Goal: Navigation & Orientation: Find specific page/section

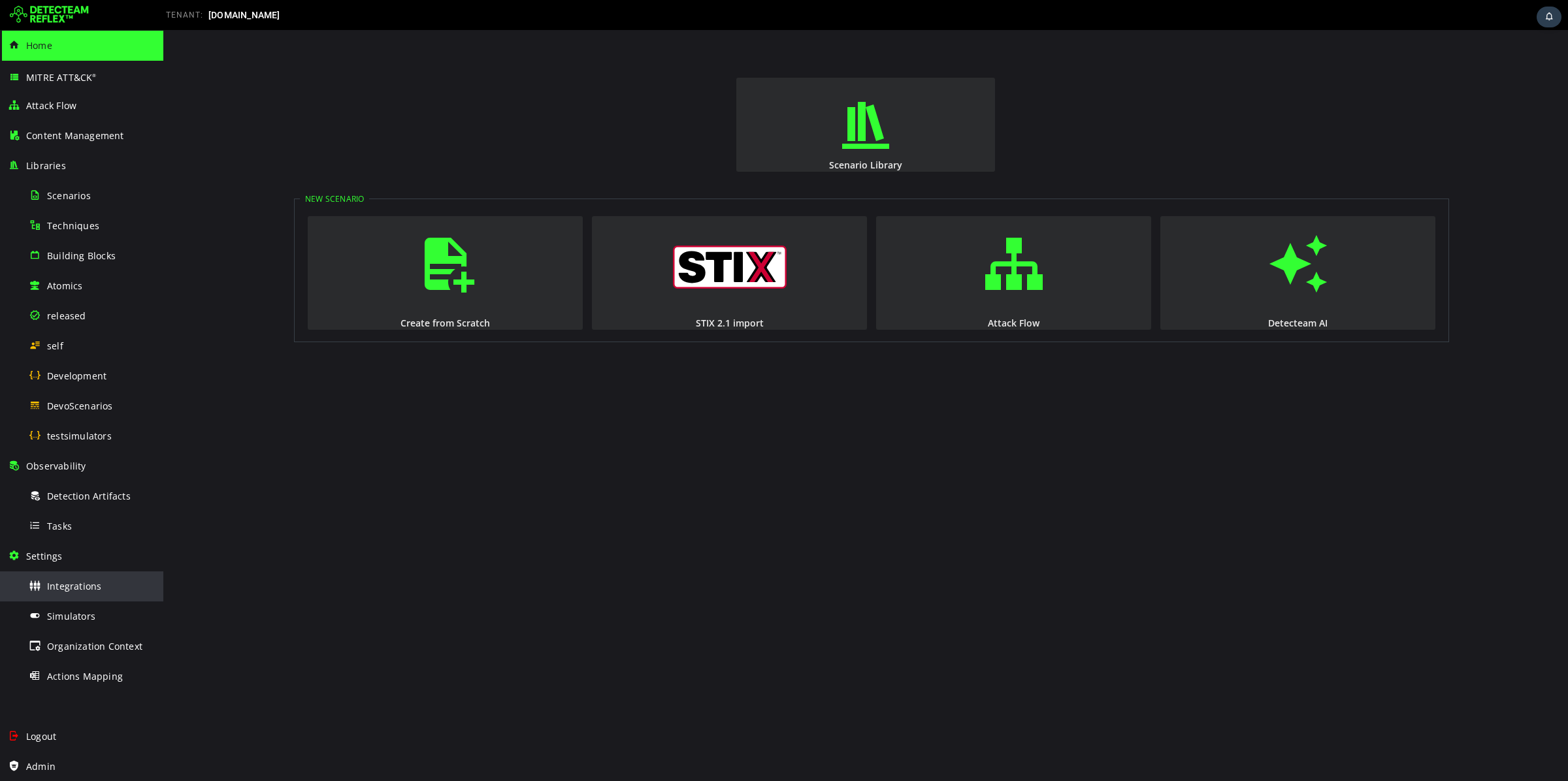
click at [108, 592] on div "Integrations" at bounding box center [92, 586] width 127 height 30
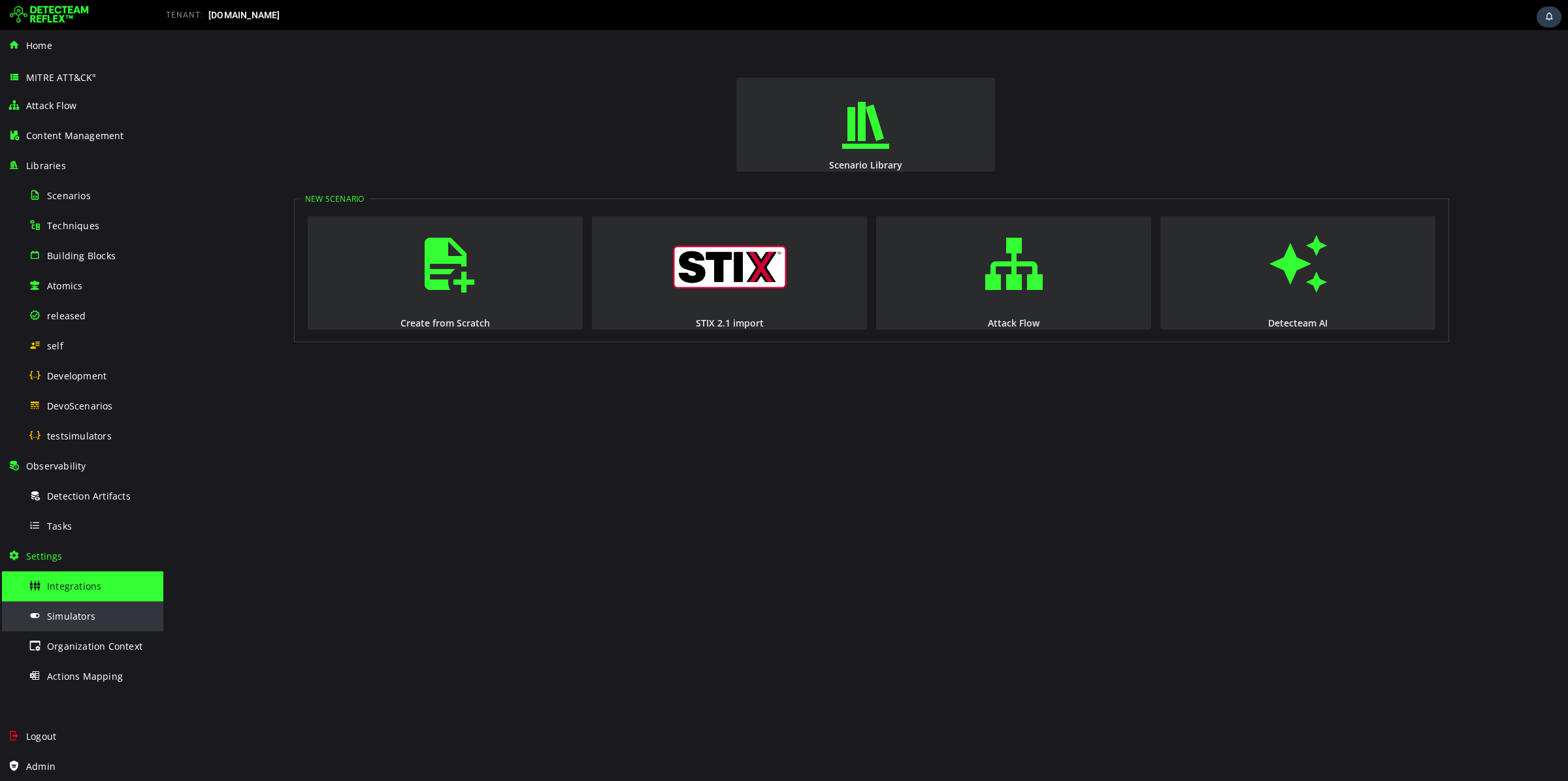
click at [82, 616] on span "Simulators" at bounding box center [71, 616] width 48 height 12
click at [77, 574] on div "Integrations" at bounding box center [92, 586] width 127 height 30
click at [85, 619] on span "Simulators" at bounding box center [71, 616] width 48 height 12
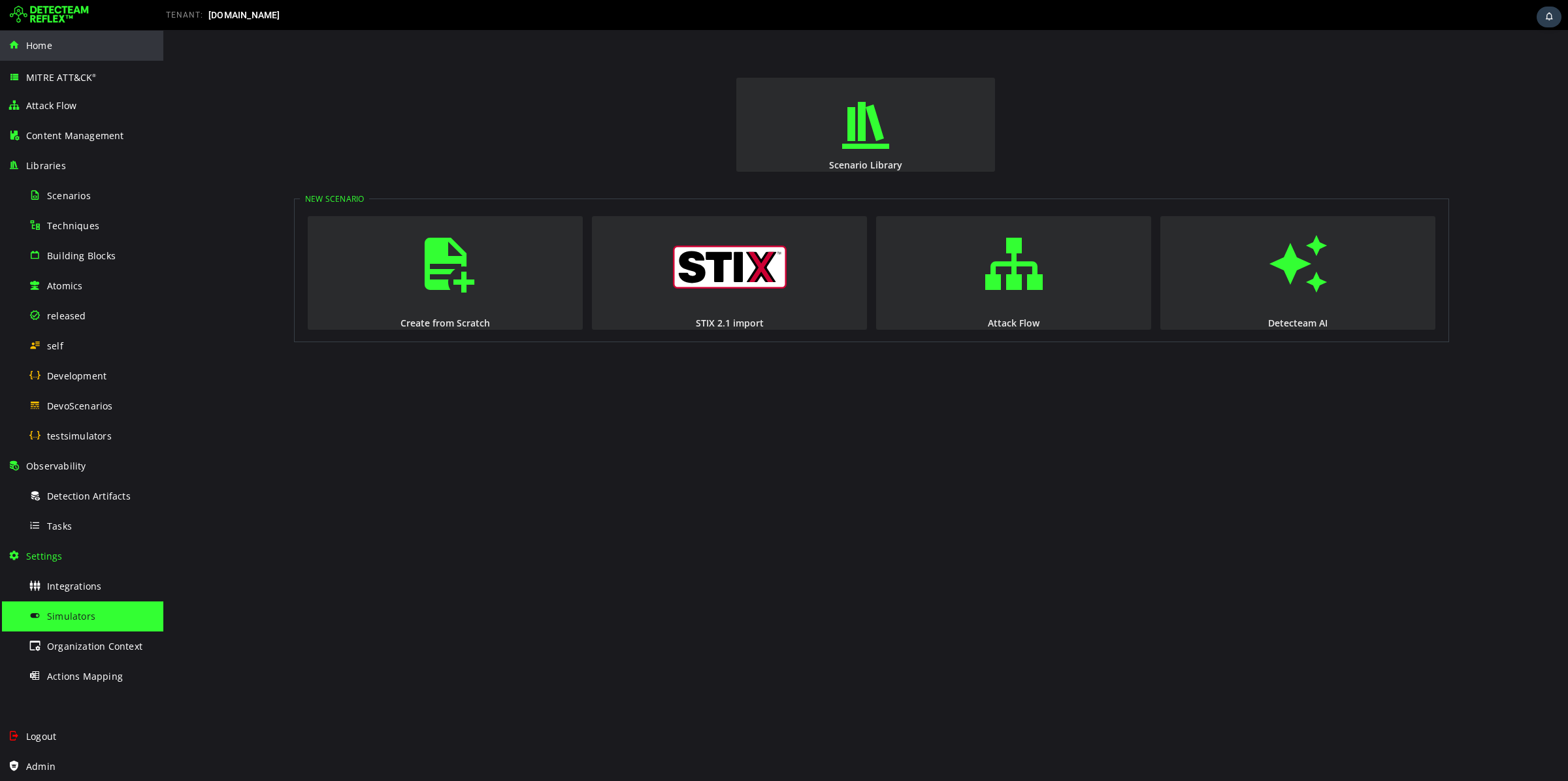
click at [61, 51] on div "Home" at bounding box center [82, 46] width 147 height 30
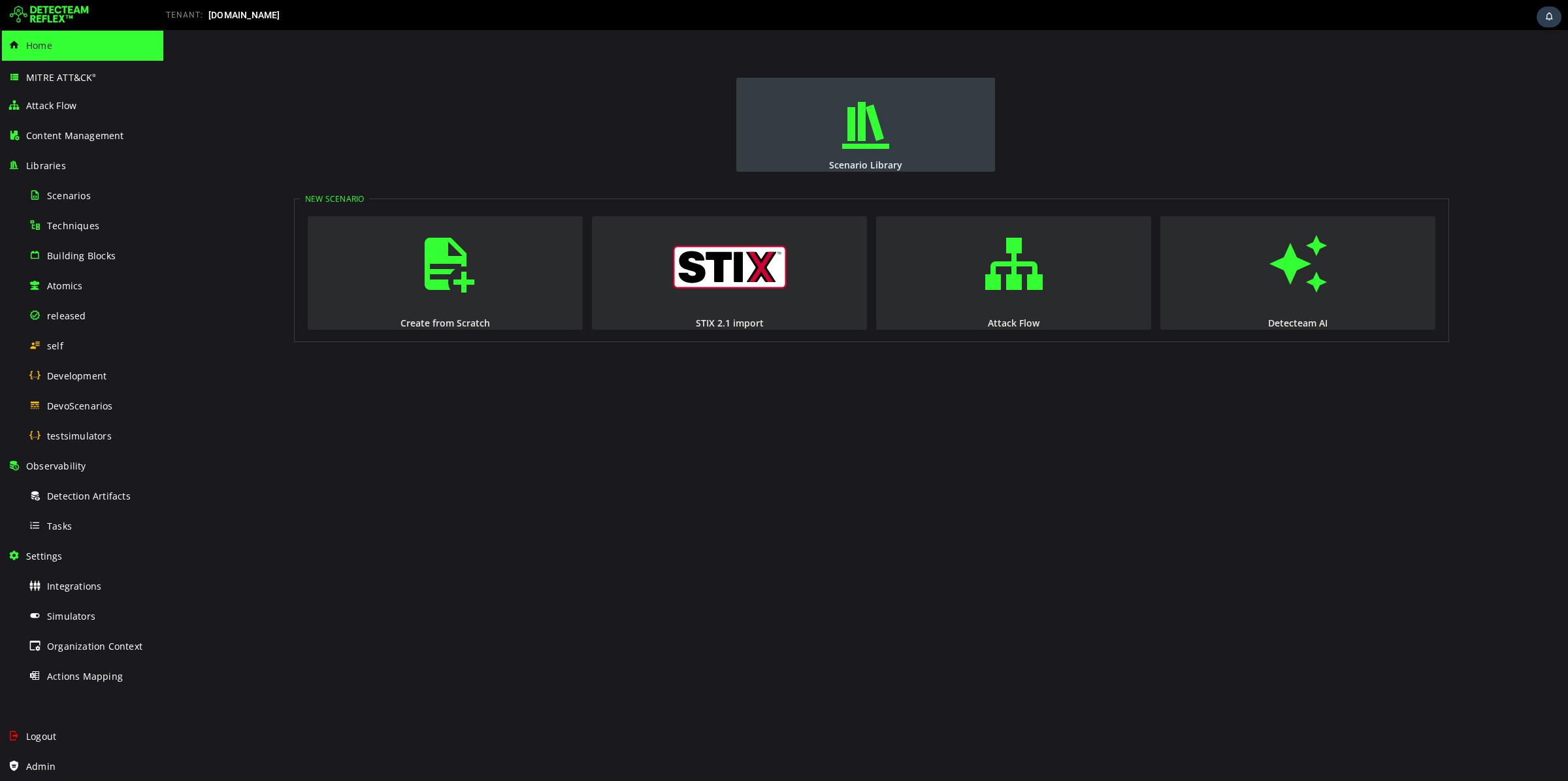
click at [873, 136] on span "button" at bounding box center [866, 125] width 13 height 89
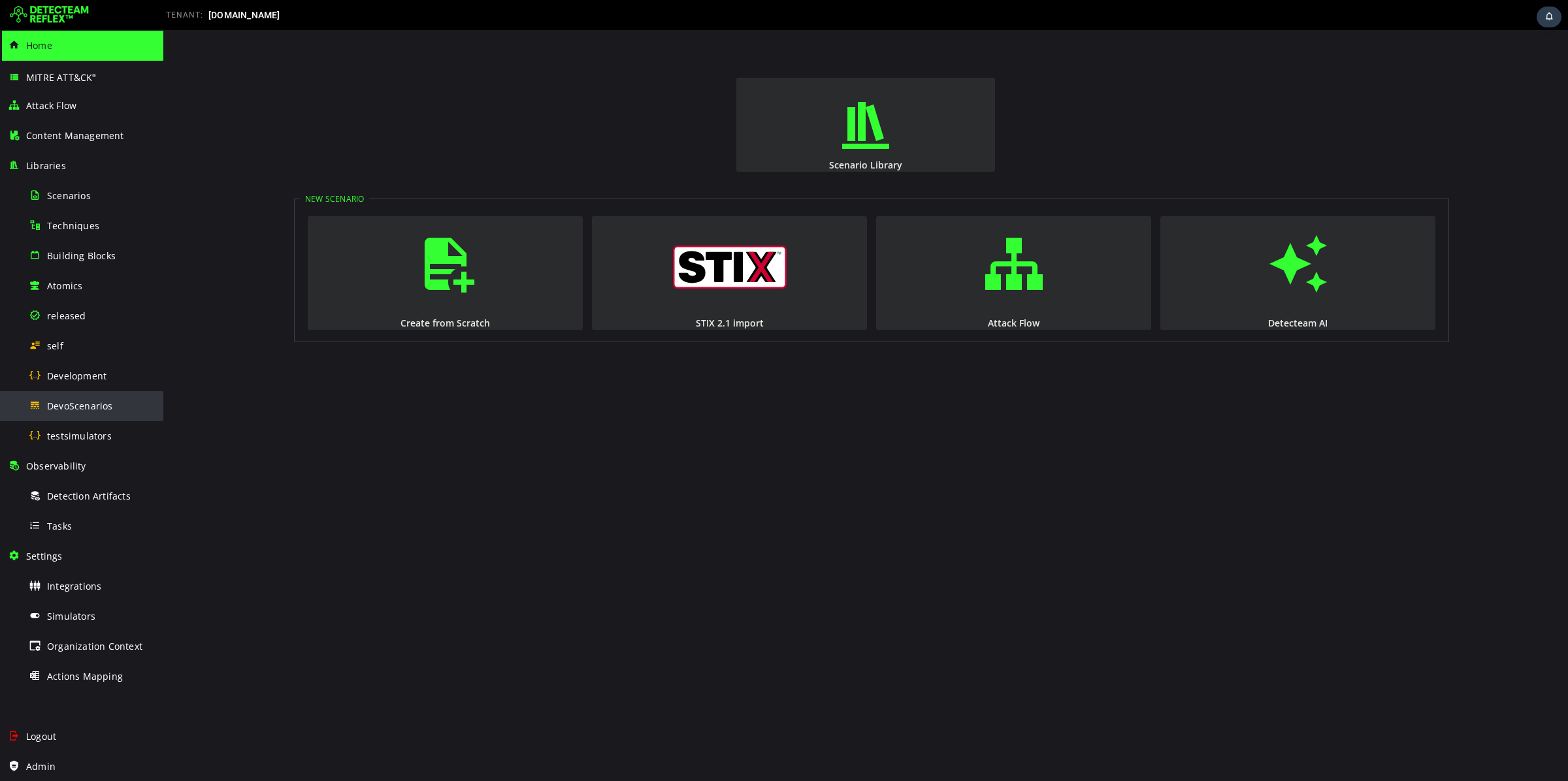
click at [103, 410] on span "DevoScenarios" at bounding box center [80, 405] width 66 height 12
